Goal: Task Accomplishment & Management: Use online tool/utility

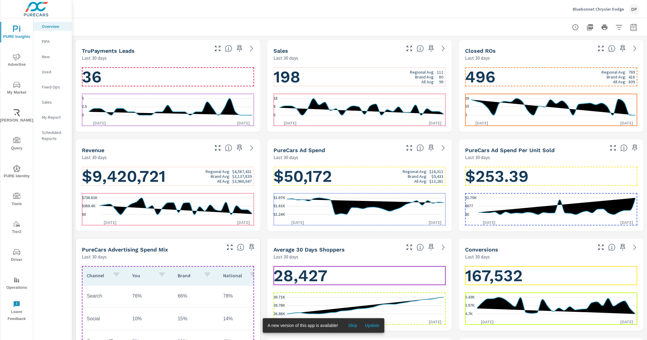
click at [359, 77] on h1 "198 Regional Avg: 112 Brand Avg: 80 All Avg: 99" at bounding box center [360, 77] width 172 height 21
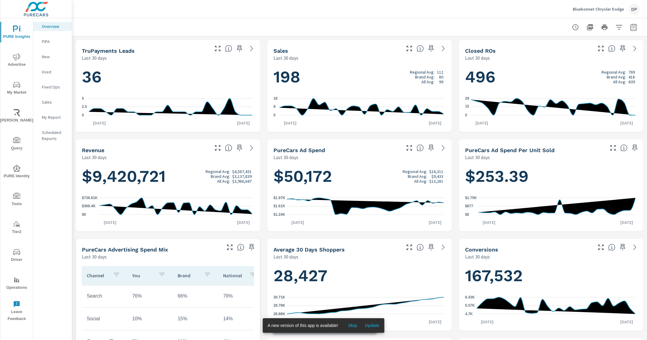
click at [348, 68] on h1 "198 Regional Avg: 112 Brand Avg: 80 All Avg: 99" at bounding box center [360, 77] width 172 height 21
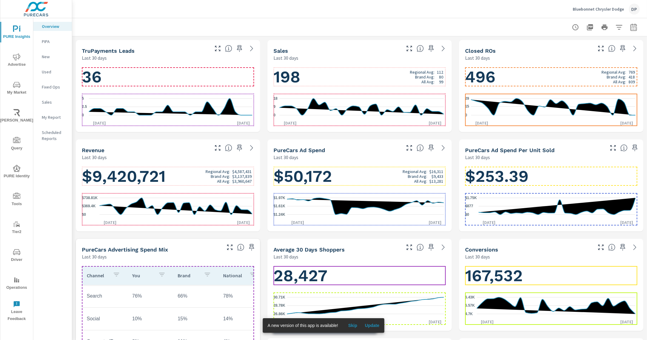
click at [343, 72] on h1 "198 Regional Avg: 112 Brand Avg: 80 All Avg: 99" at bounding box center [360, 77] width 172 height 21
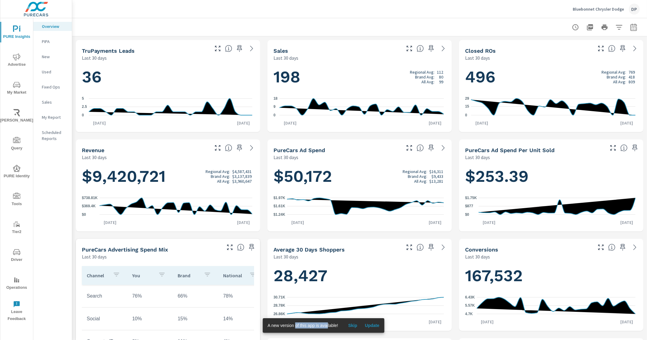
drag, startPoint x: 302, startPoint y: 326, endPoint x: 295, endPoint y: 325, distance: 6.7
click at [295, 325] on span "A new version of this app is available!" at bounding box center [303, 325] width 71 height 5
click at [371, 324] on span "Update" at bounding box center [372, 325] width 15 height 5
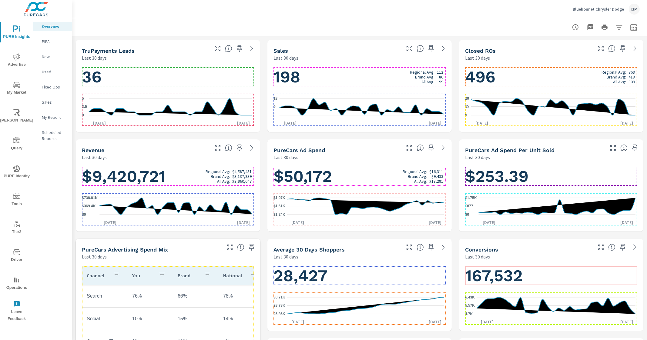
click at [350, 75] on h1 "198 Regional Avg: 112 Brand Avg: 80 All Avg: 99" at bounding box center [360, 77] width 172 height 21
